Goal: Transaction & Acquisition: Purchase product/service

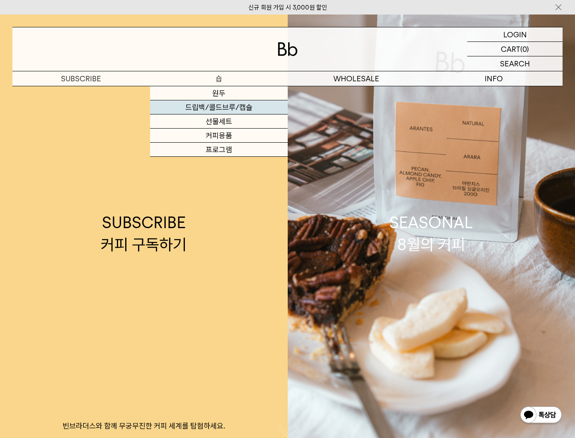
click at [237, 111] on link "드립백/콜드브루/캡슐" at bounding box center [219, 107] width 138 height 14
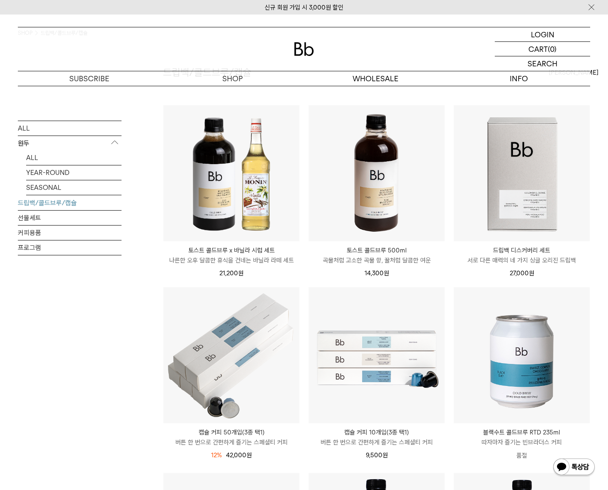
scroll to position [56, 0]
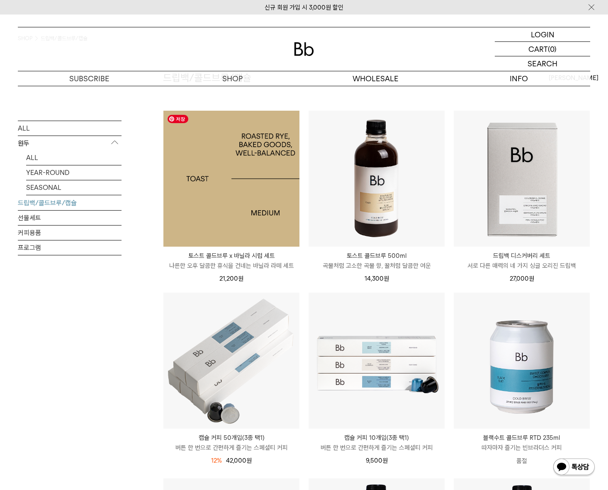
click at [264, 214] on img at bounding box center [231, 179] width 136 height 136
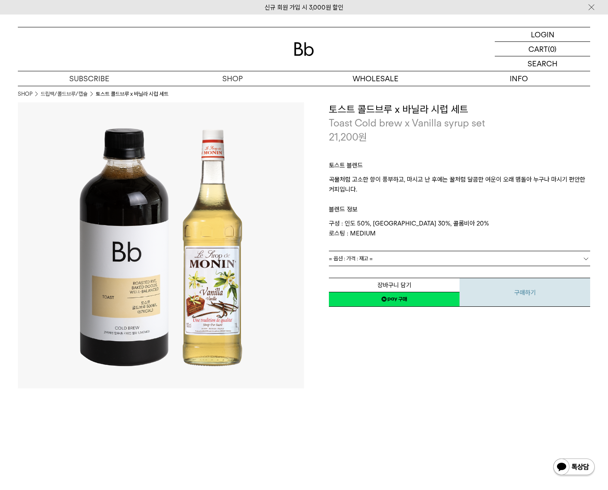
click at [503, 287] on button "구매하기" at bounding box center [524, 292] width 131 height 29
click at [552, 34] on p "로그인" at bounding box center [542, 34] width 20 height 14
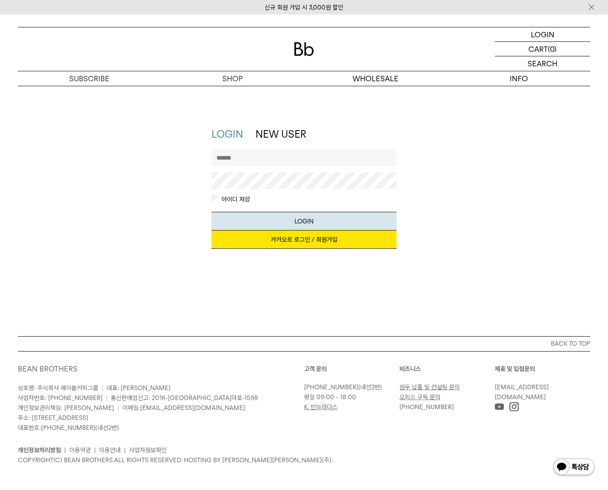
type input "*****"
click at [301, 222] on button "LOGIN" at bounding box center [303, 221] width 185 height 19
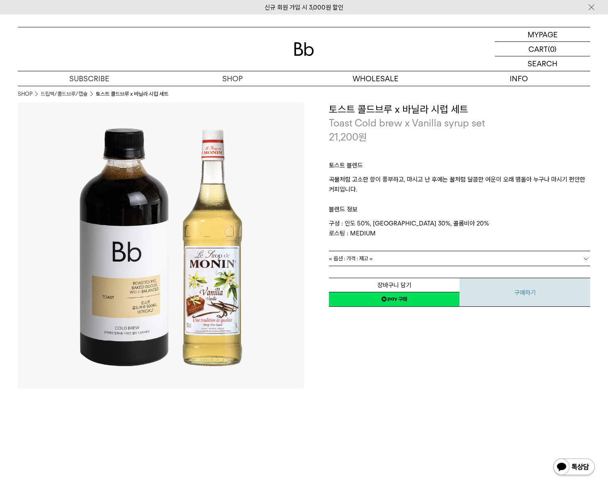
click at [510, 295] on button "구매하기" at bounding box center [524, 292] width 131 height 29
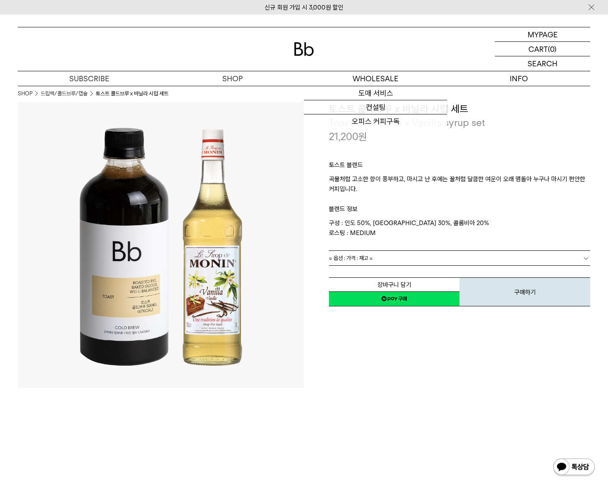
click at [419, 257] on link "= 옵션 : 가격 : 재고 =" at bounding box center [459, 258] width 261 height 15
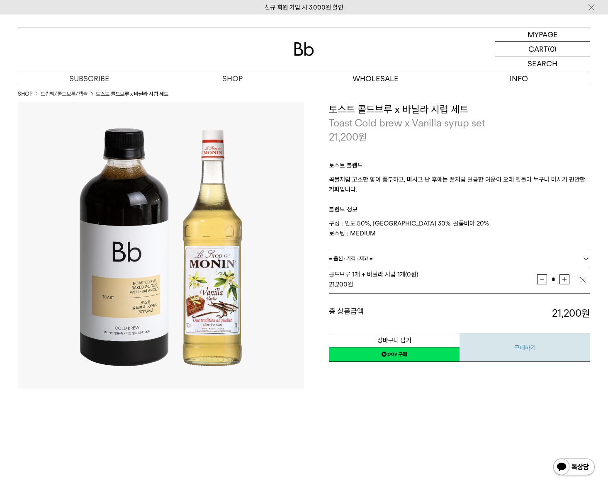
scroll to position [1, 0]
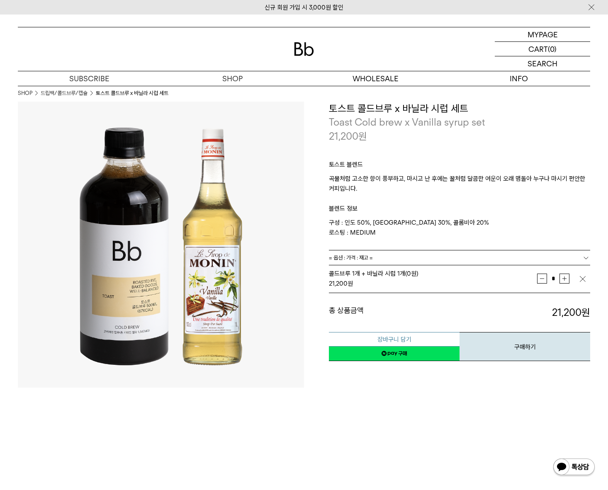
click at [423, 340] on button "장바구니 담기" at bounding box center [394, 339] width 131 height 15
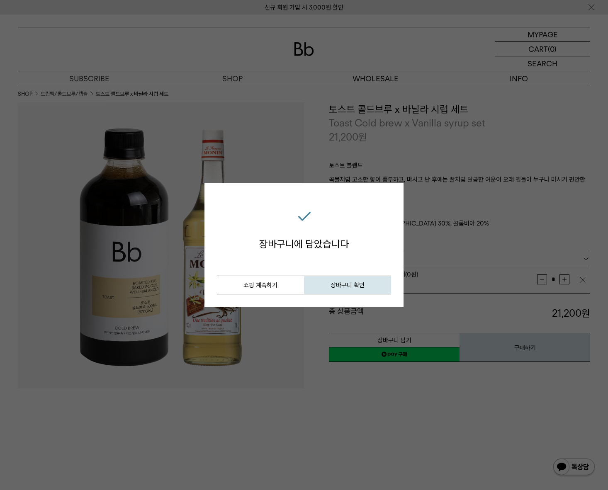
drag, startPoint x: 286, startPoint y: 287, endPoint x: 286, endPoint y: 273, distance: 14.1
click at [286, 287] on button "쇼핑 계속하기" at bounding box center [260, 285] width 87 height 19
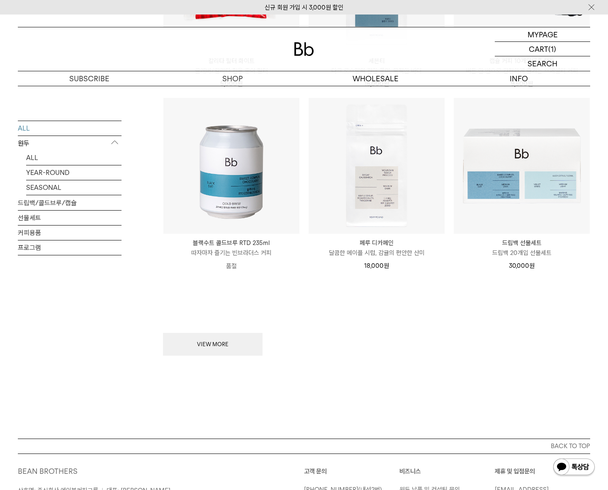
scroll to position [969, 0]
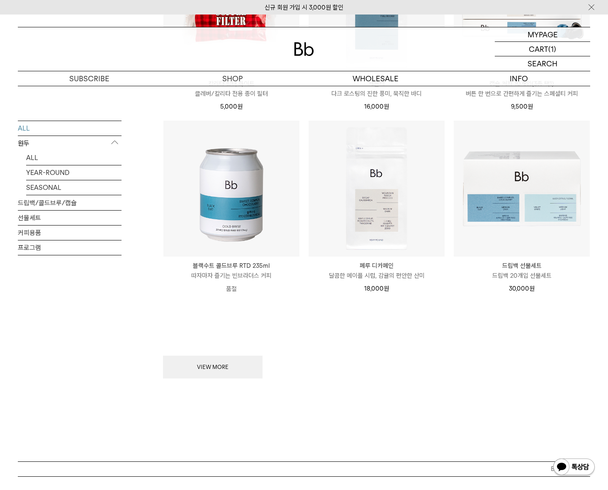
click at [243, 354] on div "VIEW MORE" at bounding box center [376, 342] width 427 height 73
click at [223, 367] on button "VIEW MORE" at bounding box center [212, 367] width 99 height 23
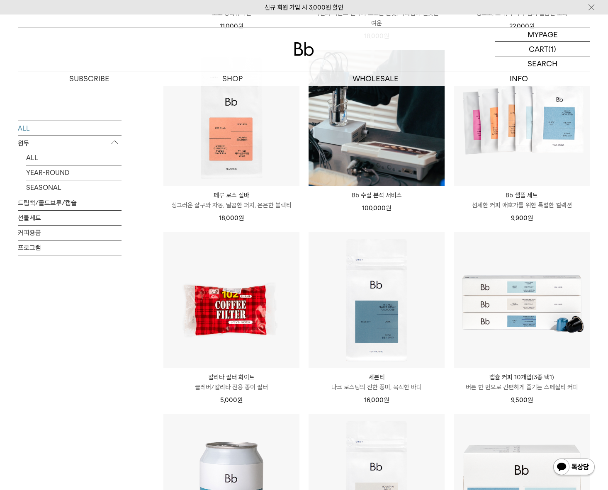
scroll to position [620, 0]
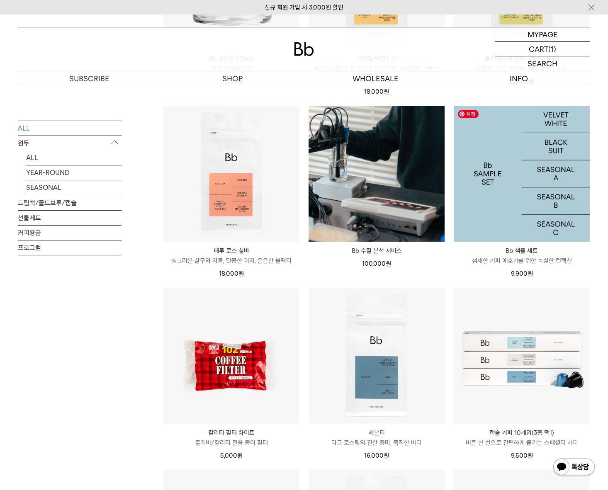
click at [561, 156] on img at bounding box center [521, 174] width 136 height 136
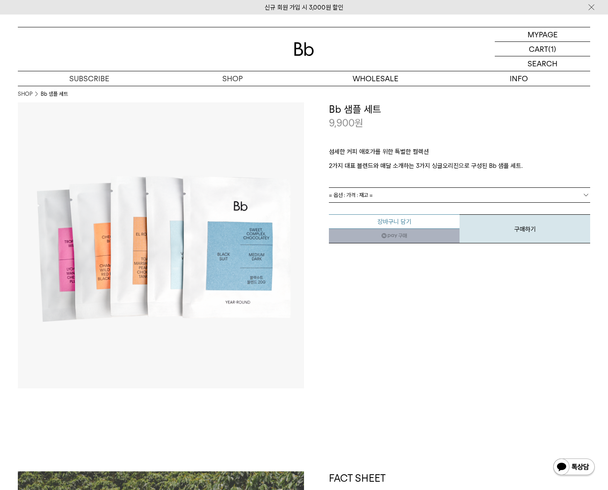
click at [444, 221] on button "장바구니 담기" at bounding box center [394, 221] width 131 height 15
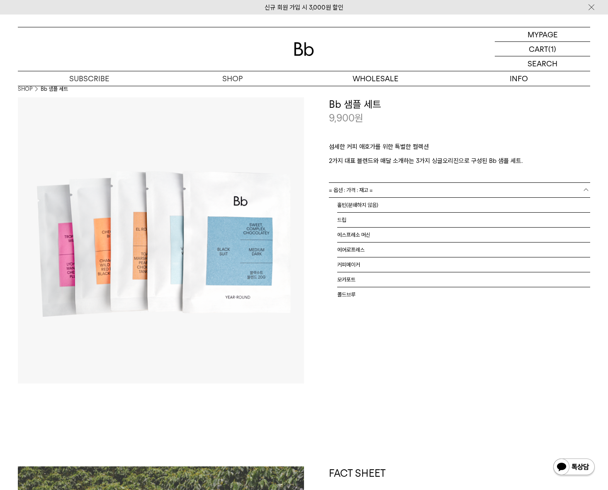
click at [413, 190] on link "= 옵션 : 가격 : 재고 =" at bounding box center [459, 190] width 261 height 15
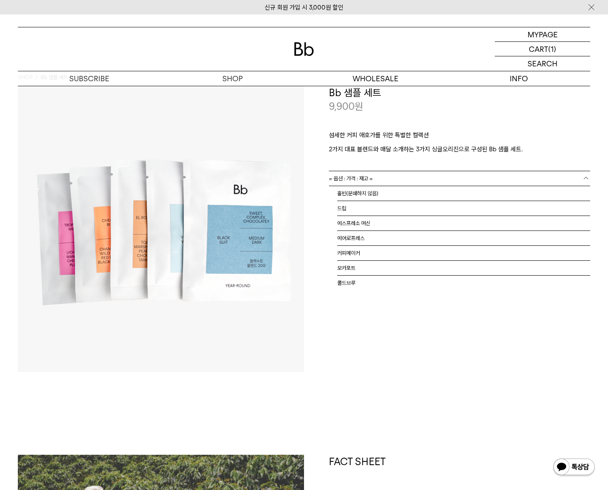
scroll to position [17, 0]
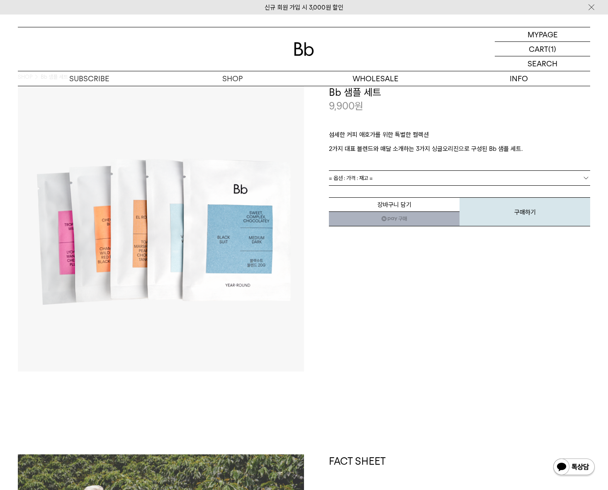
click at [395, 139] on p "섬세한 커피 애호가를 위한 특별한 컬렉션" at bounding box center [459, 137] width 261 height 14
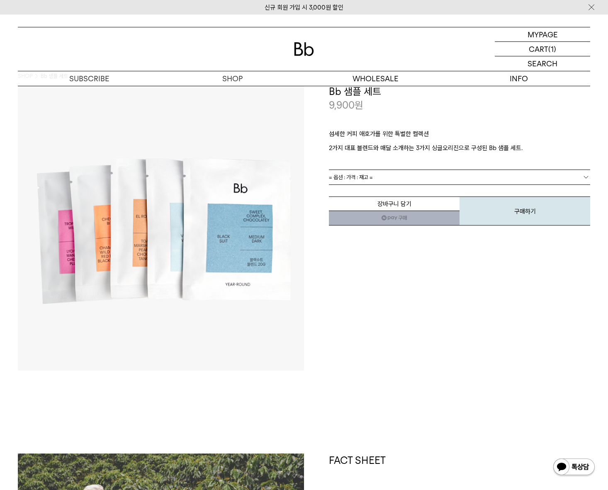
scroll to position [0, 0]
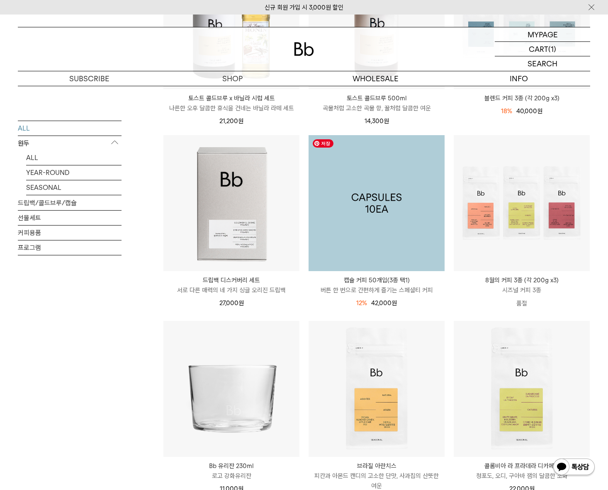
scroll to position [150, 0]
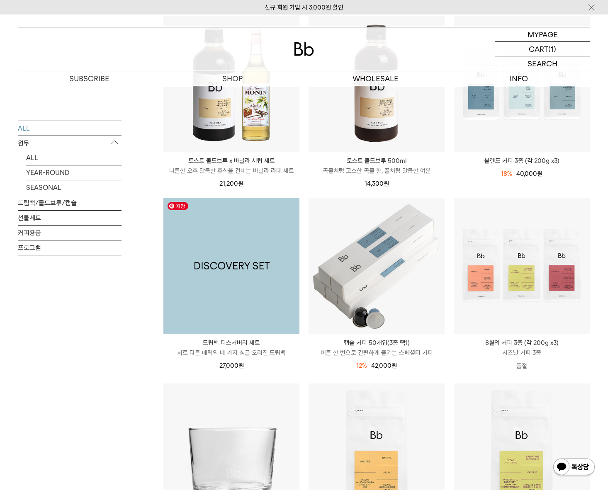
click at [258, 259] on img at bounding box center [231, 266] width 136 height 136
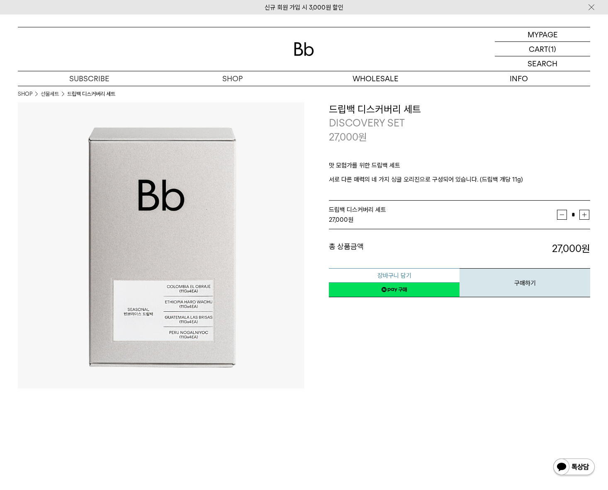
click at [424, 276] on button "장바구니 담기" at bounding box center [394, 275] width 131 height 15
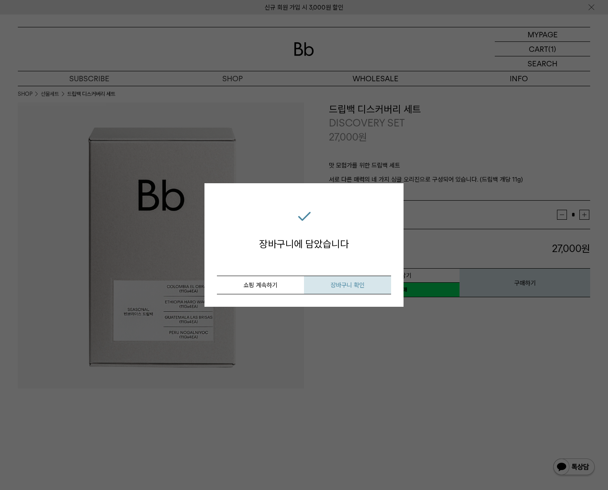
click at [346, 281] on span "장바구니 확인" at bounding box center [347, 284] width 34 height 7
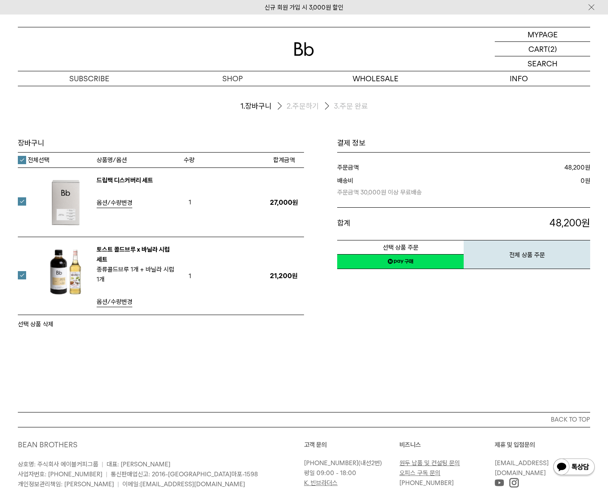
scroll to position [12, 0]
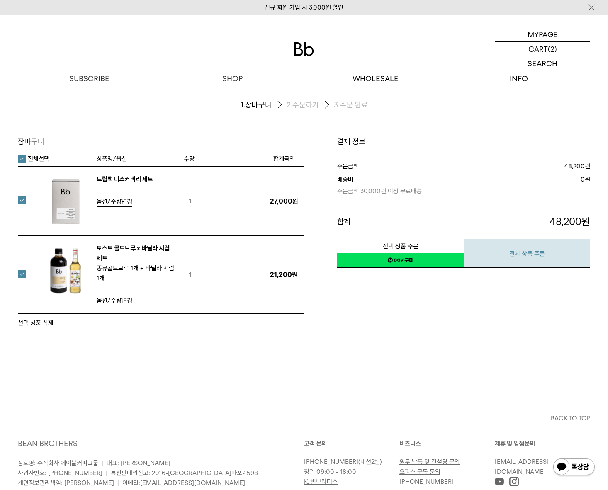
click at [523, 251] on button "전체 상품 주문" at bounding box center [526, 253] width 126 height 29
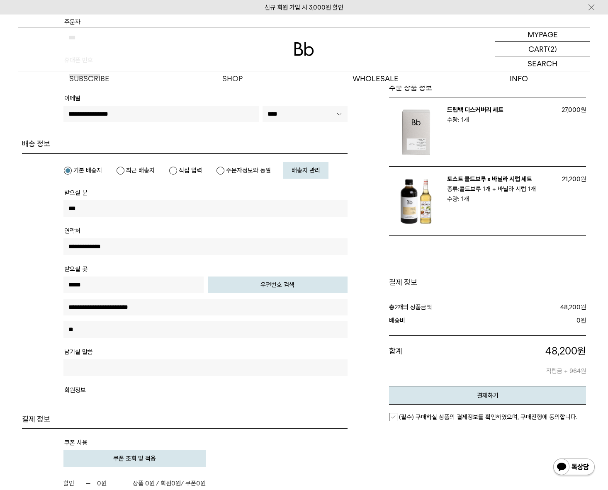
scroll to position [143, 0]
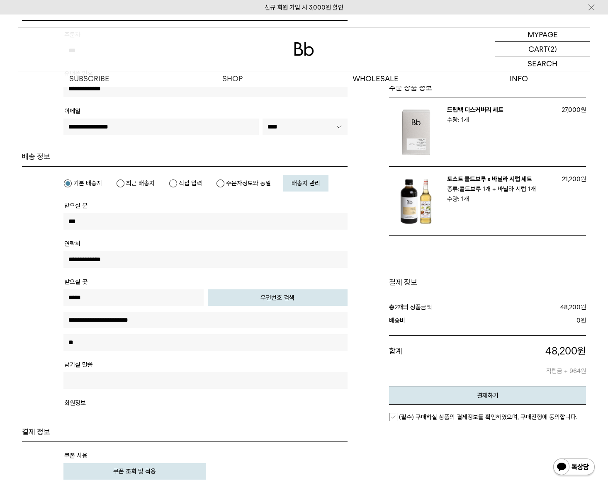
click at [307, 187] on link "배송지 관리" at bounding box center [305, 183] width 45 height 17
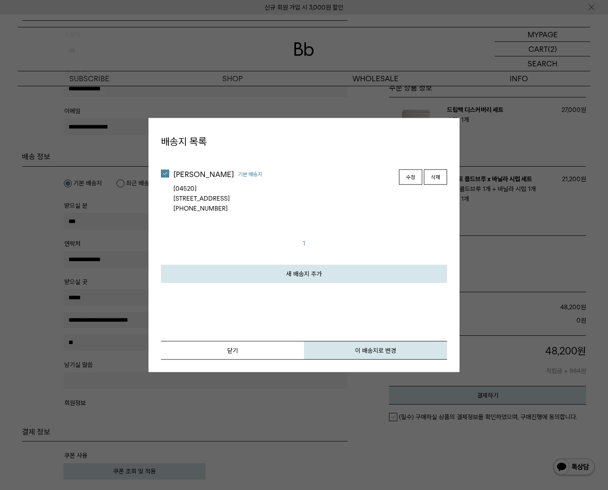
click at [351, 274] on link "새 배송지 추가" at bounding box center [304, 273] width 286 height 18
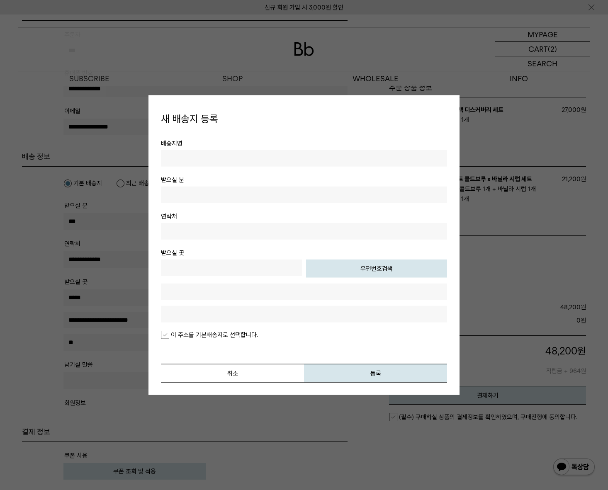
click at [271, 158] on input "text" at bounding box center [304, 158] width 286 height 17
type input "*"
type input "**"
type input "*"
type input "***"
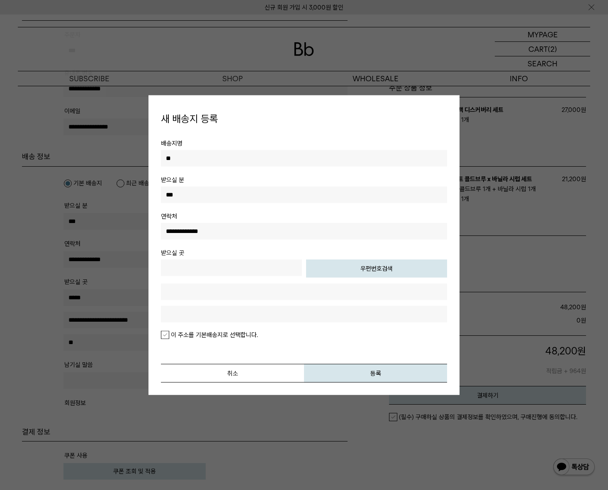
type input "**********"
click at [388, 272] on button "우편번호검색" at bounding box center [376, 268] width 141 height 18
type input "*****"
type input "**********"
click at [276, 317] on input "text" at bounding box center [304, 313] width 286 height 17
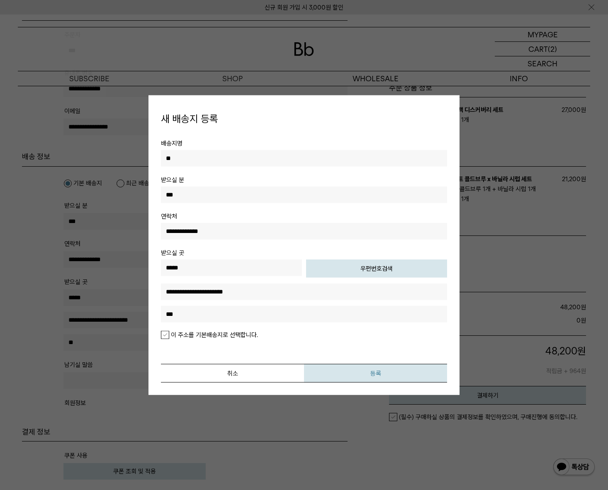
type input "***"
click at [353, 373] on button "등록" at bounding box center [375, 372] width 143 height 19
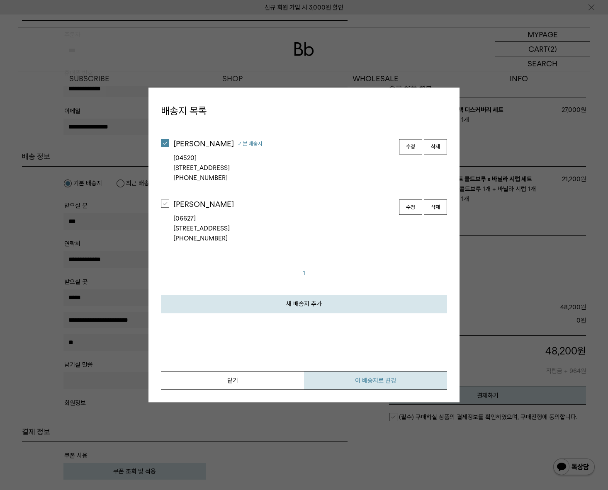
drag, startPoint x: 364, startPoint y: 378, endPoint x: 372, endPoint y: 378, distance: 7.9
click at [301, 385] on div "닫기 이 배송지로 변경" at bounding box center [304, 380] width 286 height 19
click at [367, 379] on button "이 배송지로 변경" at bounding box center [375, 380] width 143 height 19
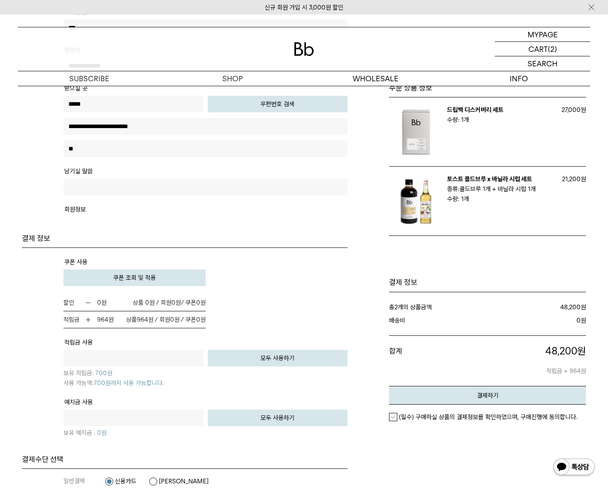
scroll to position [0, 0]
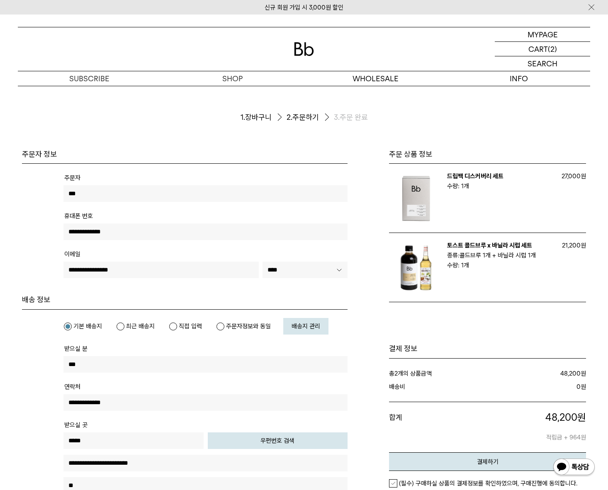
click at [305, 50] on img at bounding box center [304, 49] width 20 height 14
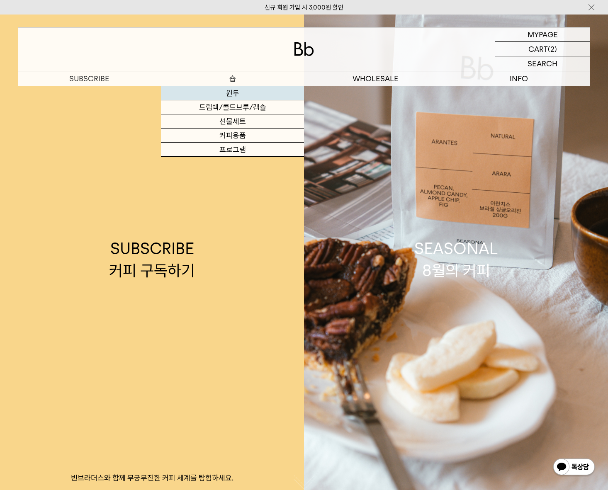
click at [225, 91] on link "원두" at bounding box center [232, 93] width 143 height 14
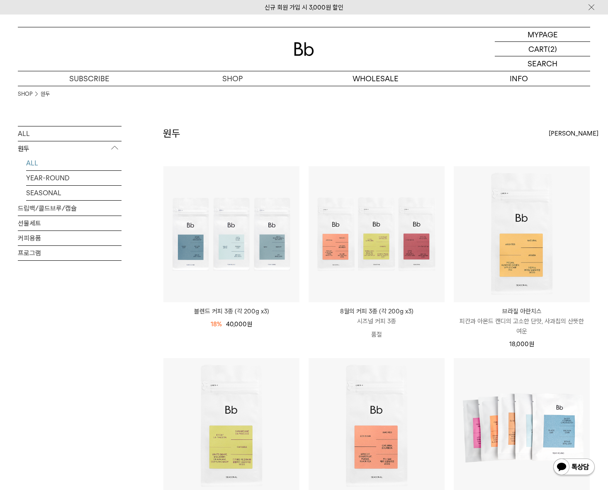
click at [313, 43] on img at bounding box center [304, 49] width 20 height 14
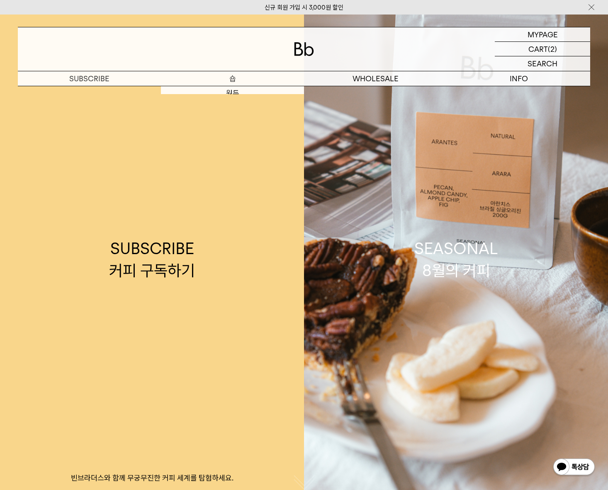
click at [237, 76] on p "숍" at bounding box center [232, 78] width 143 height 15
